Goal: Information Seeking & Learning: Learn about a topic

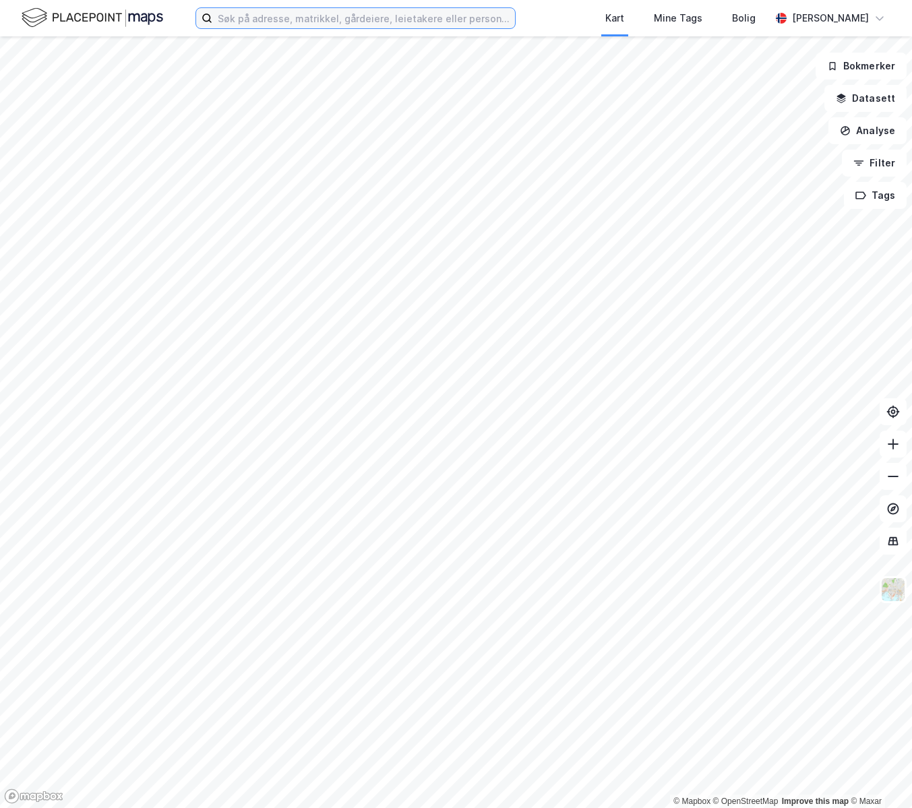
click at [295, 9] on input at bounding box center [363, 18] width 303 height 20
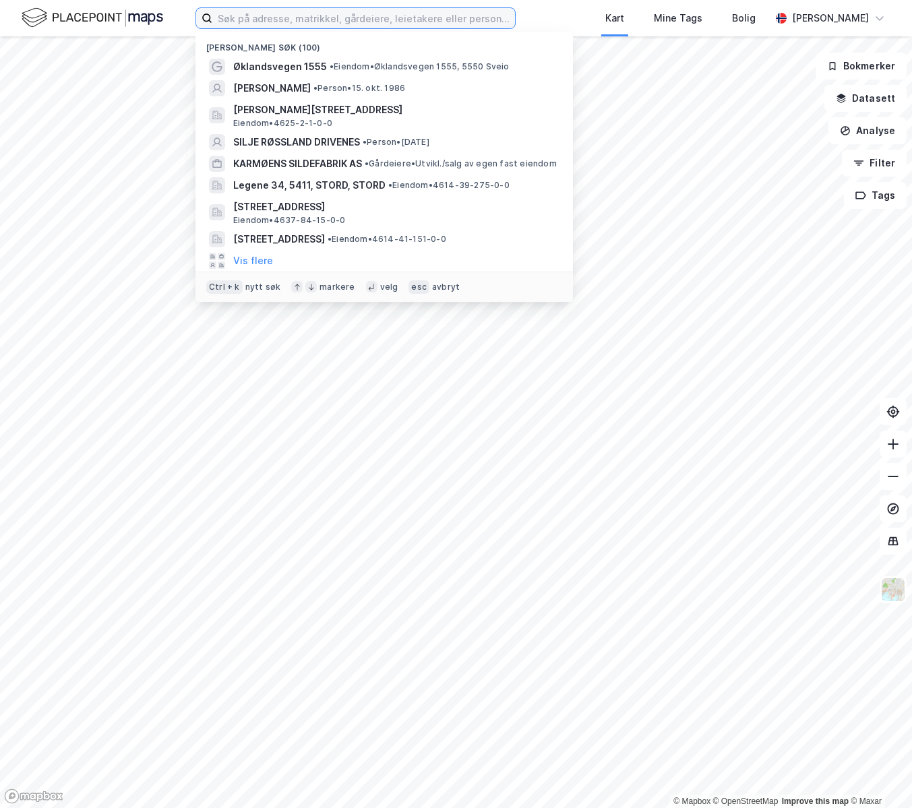
paste input "[STREET_ADDRESS]"
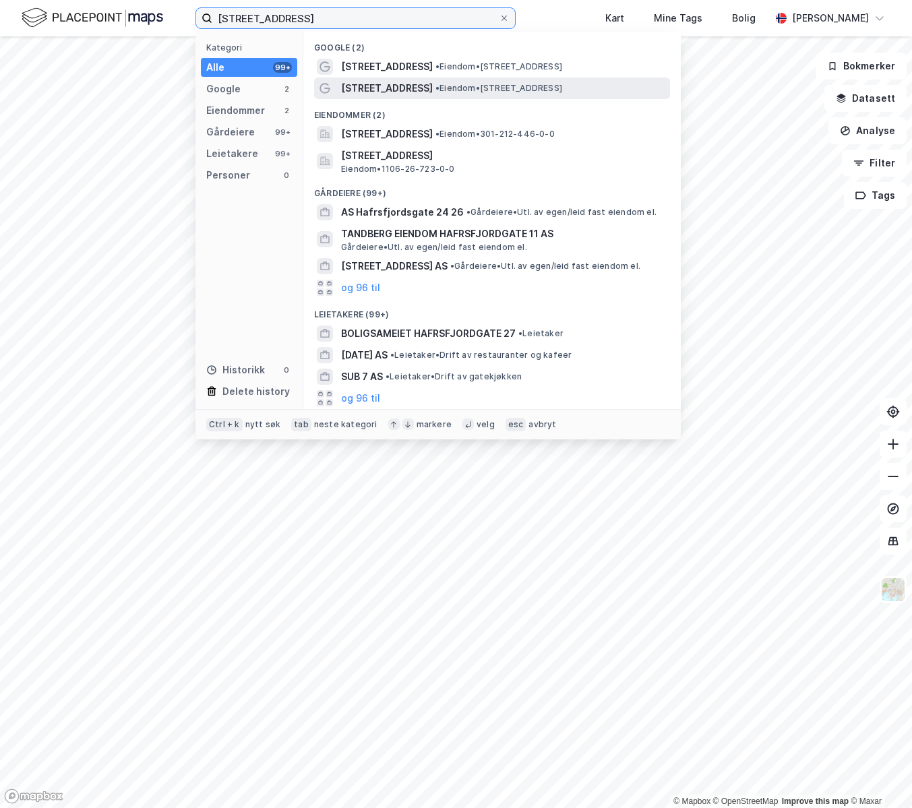
type input "[STREET_ADDRESS]"
click at [437, 88] on span "• Eiendom • [STREET_ADDRESS]" at bounding box center [498, 88] width 127 height 11
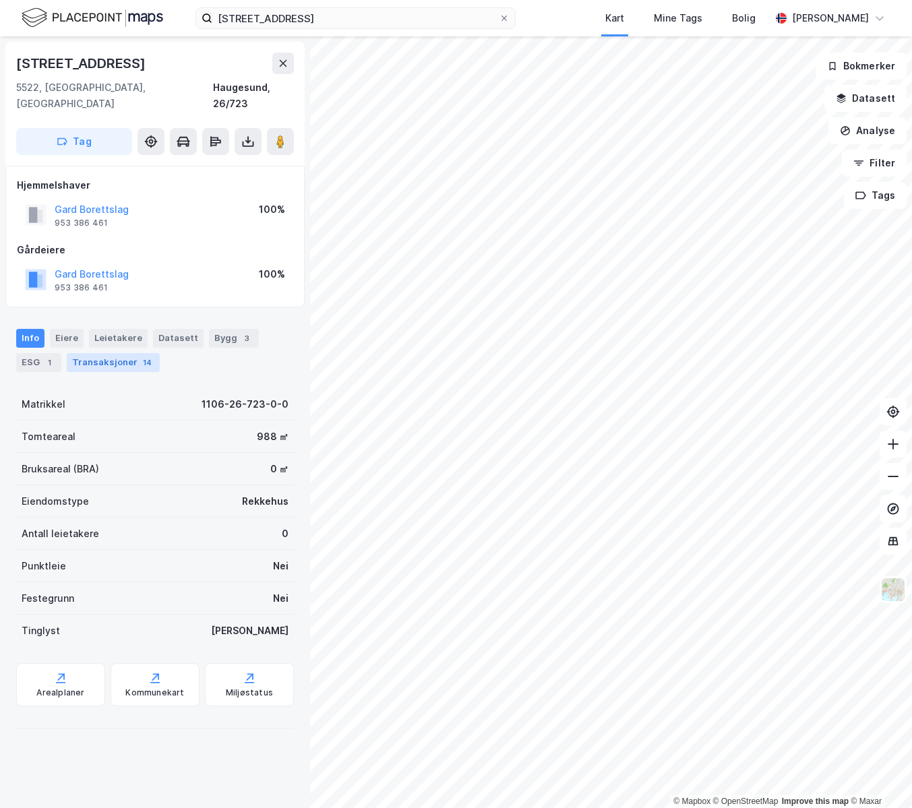
click at [102, 353] on div "Transaksjoner 14" at bounding box center [113, 362] width 93 height 19
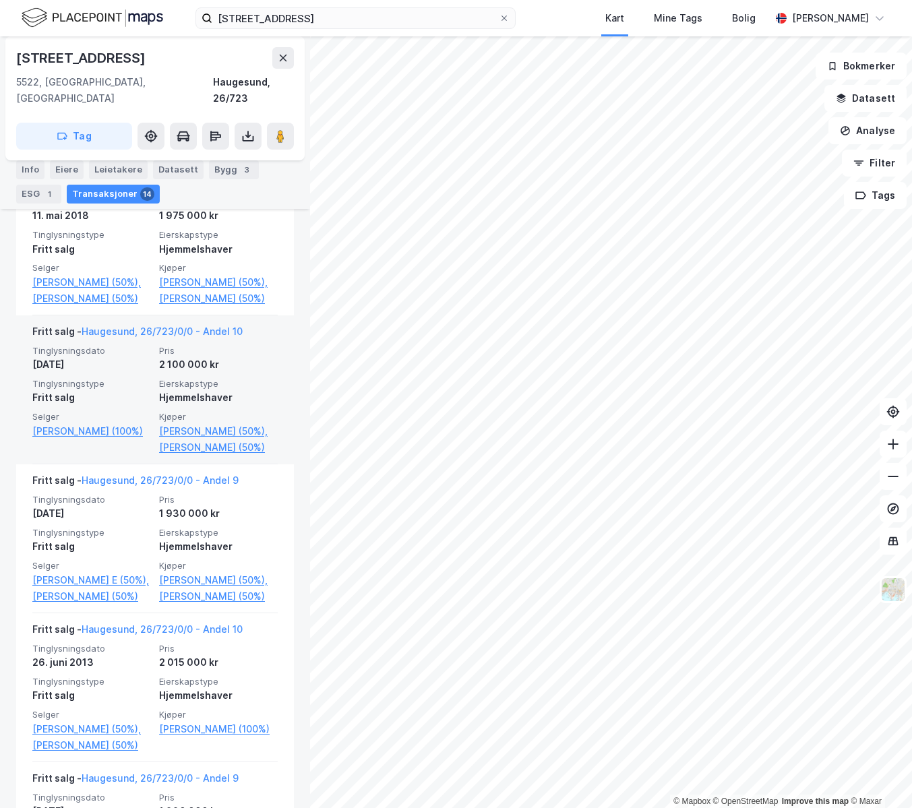
scroll to position [808, 0]
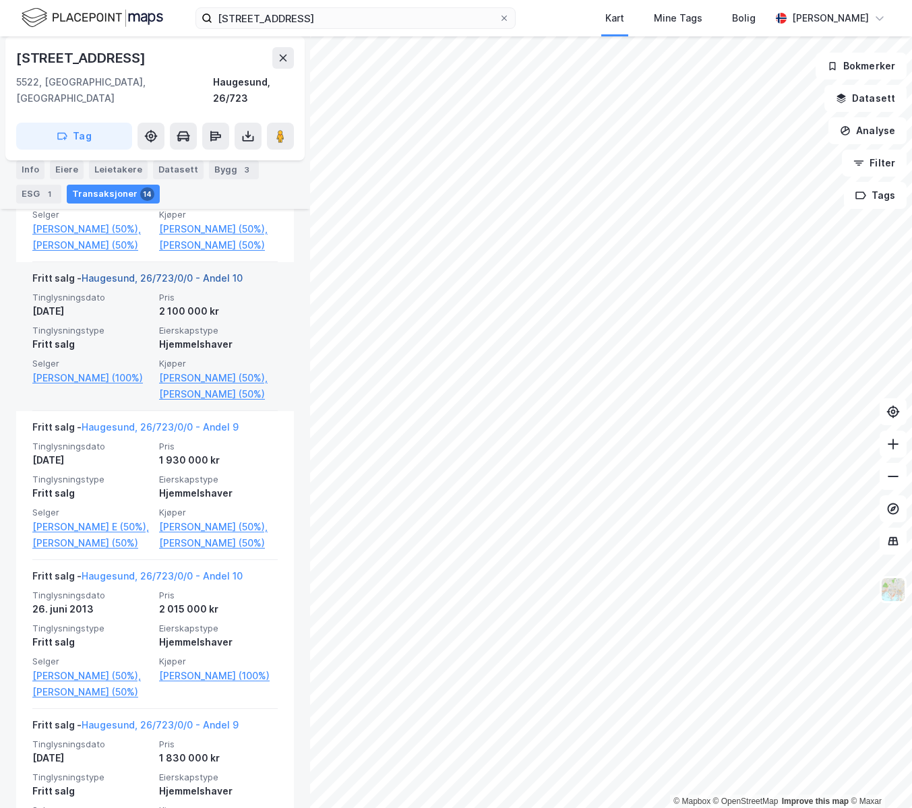
click at [163, 284] on link "Haugesund, 26/723/0/0 - Andel 10" at bounding box center [162, 277] width 161 height 11
click at [179, 284] on link "Haugesund, 26/723/0/0 - Andel 10" at bounding box center [162, 277] width 161 height 11
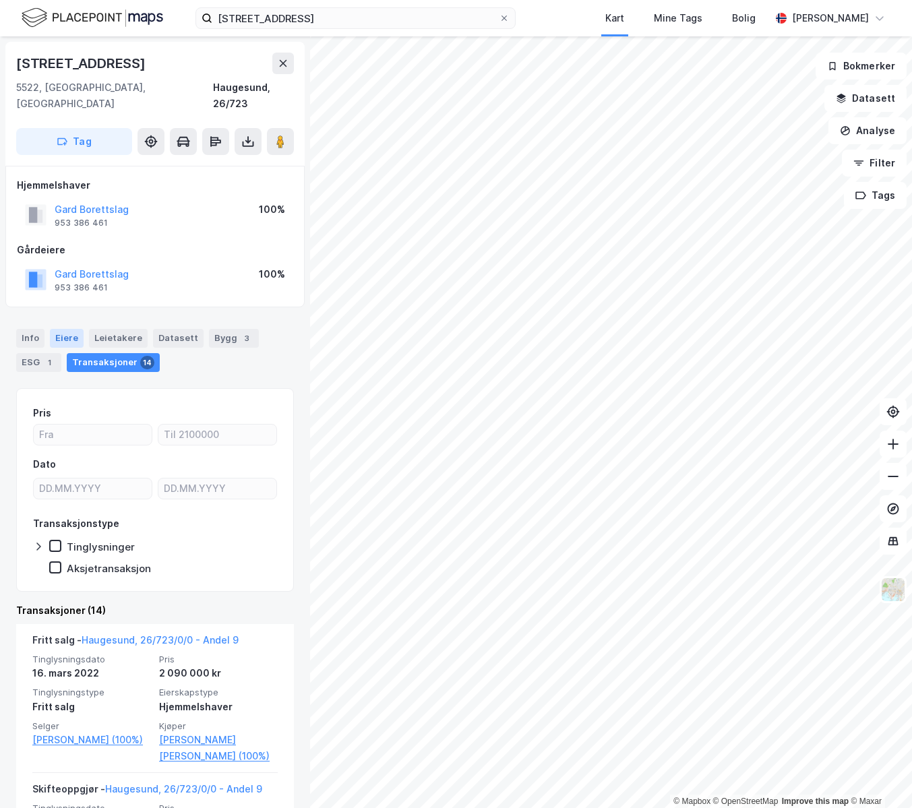
click at [57, 329] on div "Eiere" at bounding box center [67, 338] width 34 height 19
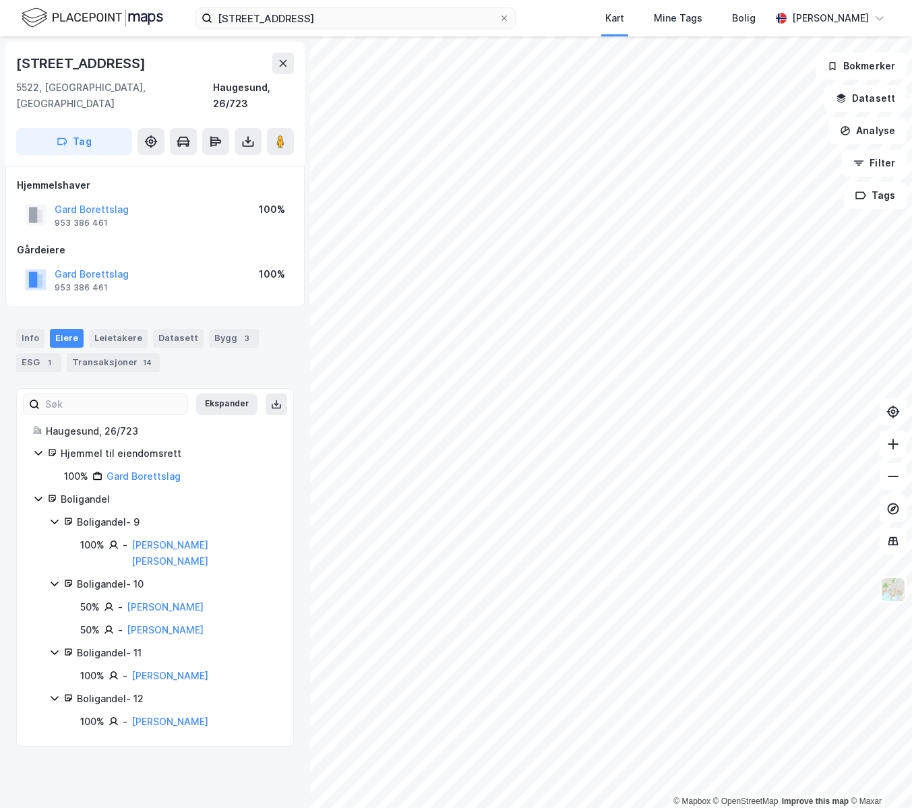
click at [113, 576] on div "Boligandel - 10" at bounding box center [177, 584] width 200 height 16
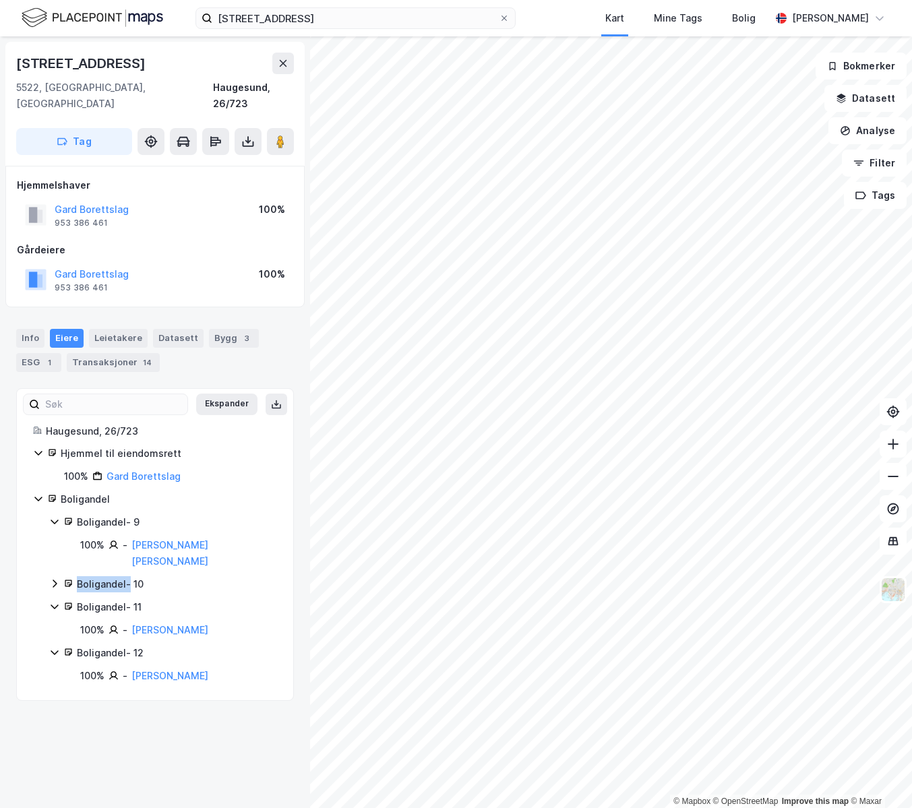
click at [111, 576] on div "Boligandel - 10" at bounding box center [177, 584] width 200 height 16
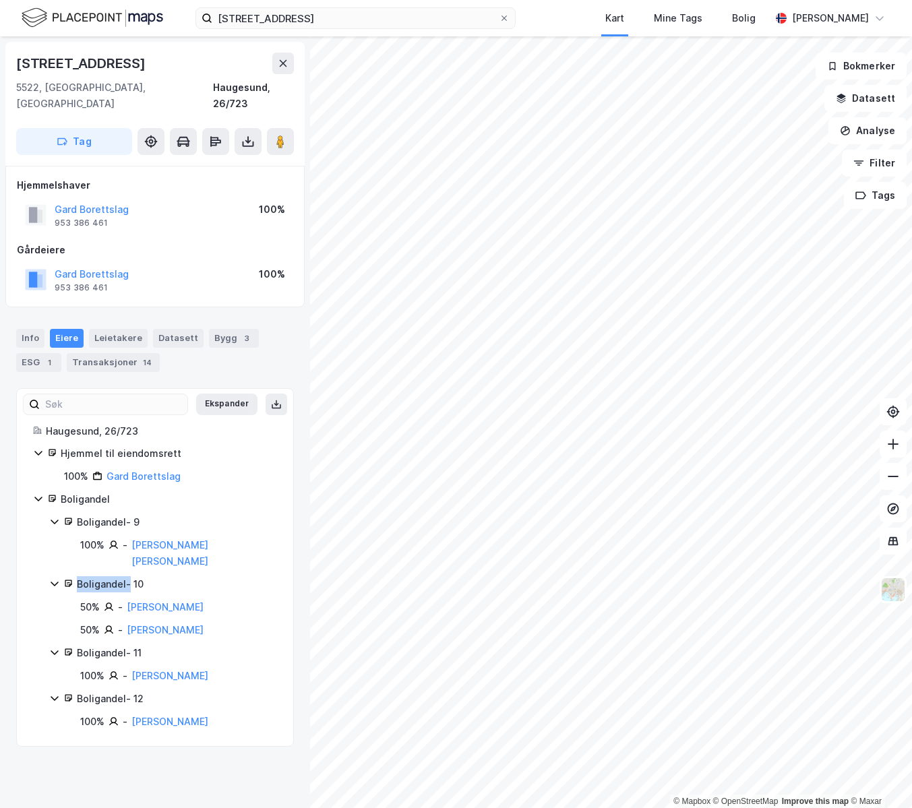
click at [82, 576] on div "Boligandel - 10" at bounding box center [177, 584] width 200 height 16
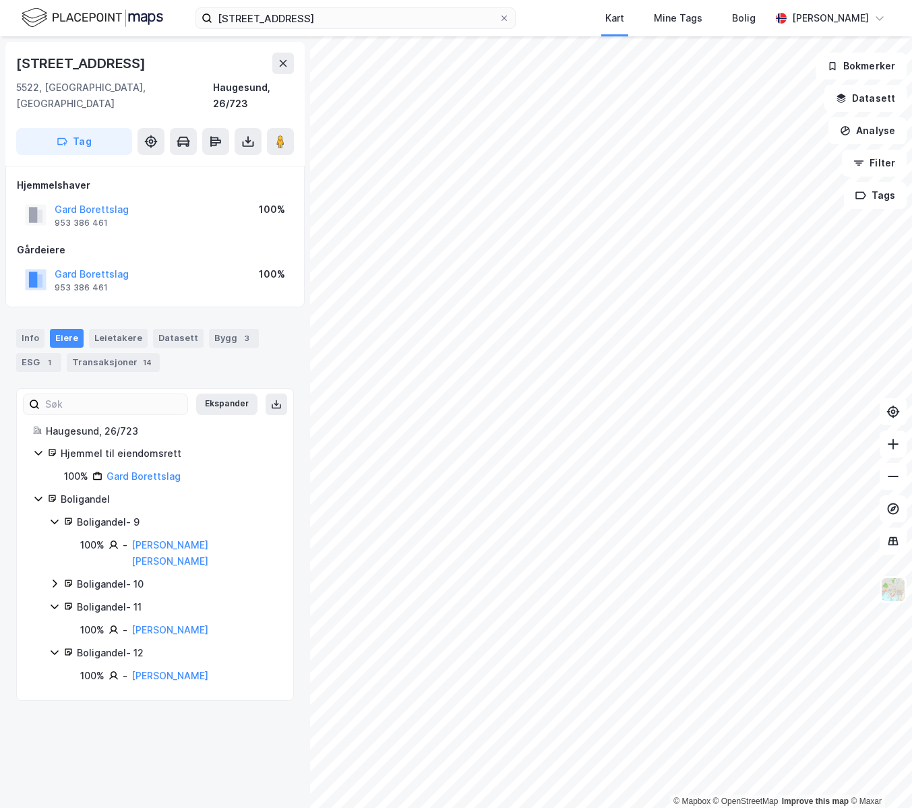
click at [96, 576] on div "Boligandel - 10" at bounding box center [177, 584] width 200 height 16
